Goal: Find specific page/section

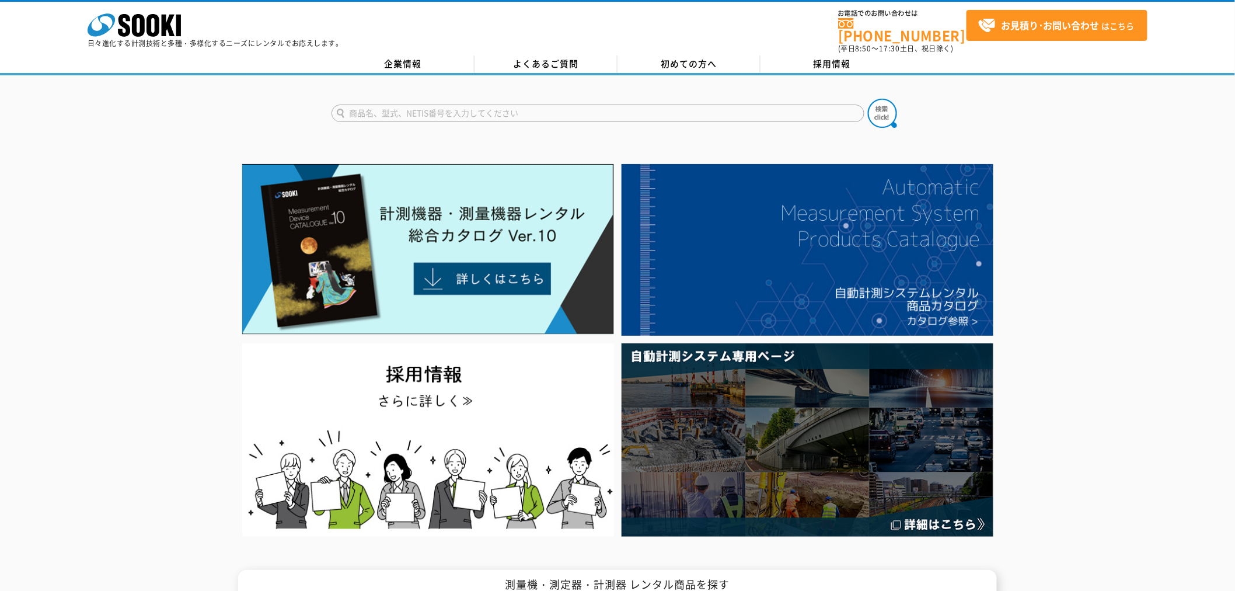
click at [545, 105] on input "text" at bounding box center [598, 114] width 533 height 18
type input "4505"
click at [868, 99] on button at bounding box center [882, 113] width 29 height 29
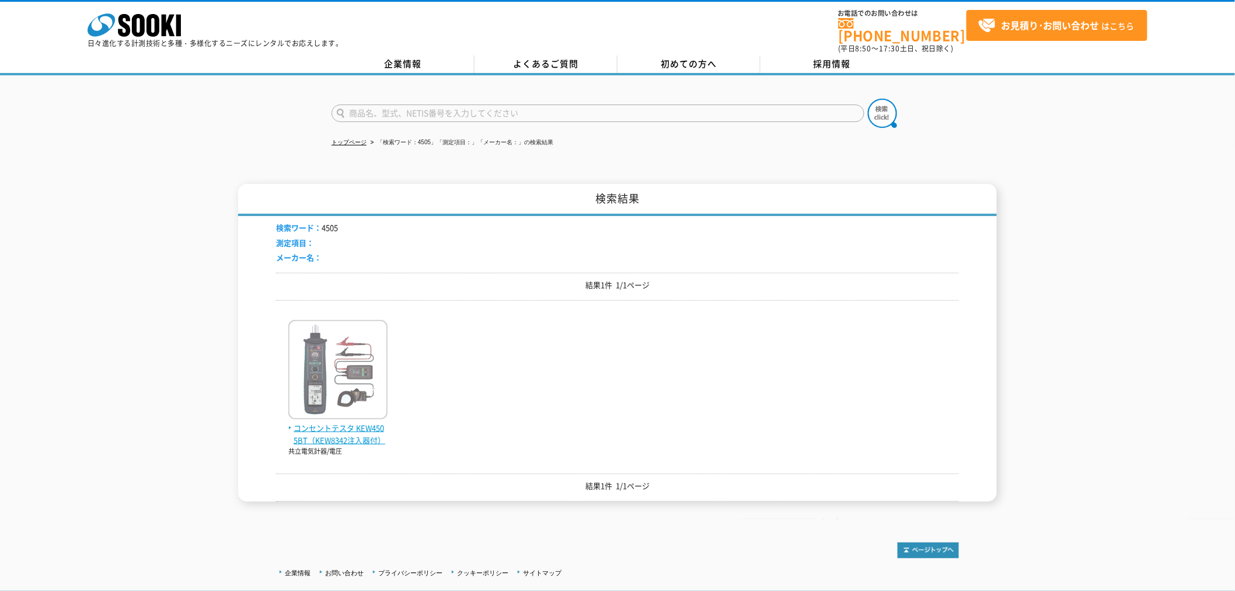
click at [305, 428] on span "コンセントテスタ KEW4505BT（KEW8342注入器付）" at bounding box center [337, 434] width 99 height 25
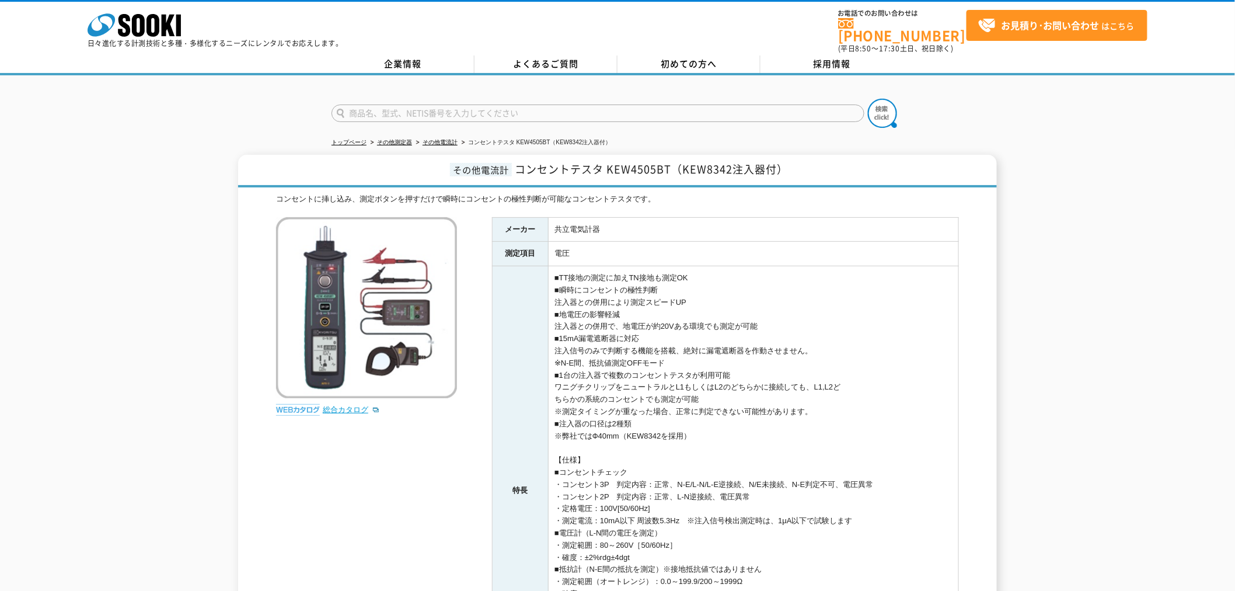
click at [334, 405] on link "総合カタログ" at bounding box center [351, 409] width 57 height 9
